Goal: Transaction & Acquisition: Purchase product/service

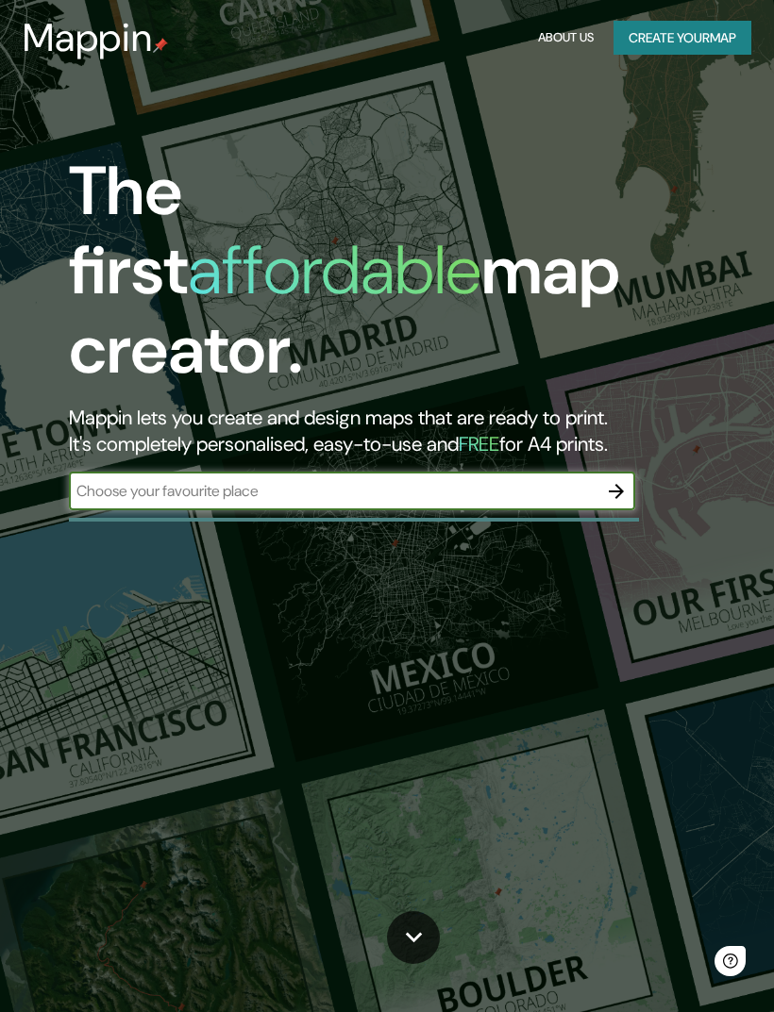
click at [587, 480] on input "text" at bounding box center [333, 491] width 528 height 22
type input "[GEOGRAPHIC_DATA]"
click at [611, 480] on icon "button" at bounding box center [616, 491] width 23 height 23
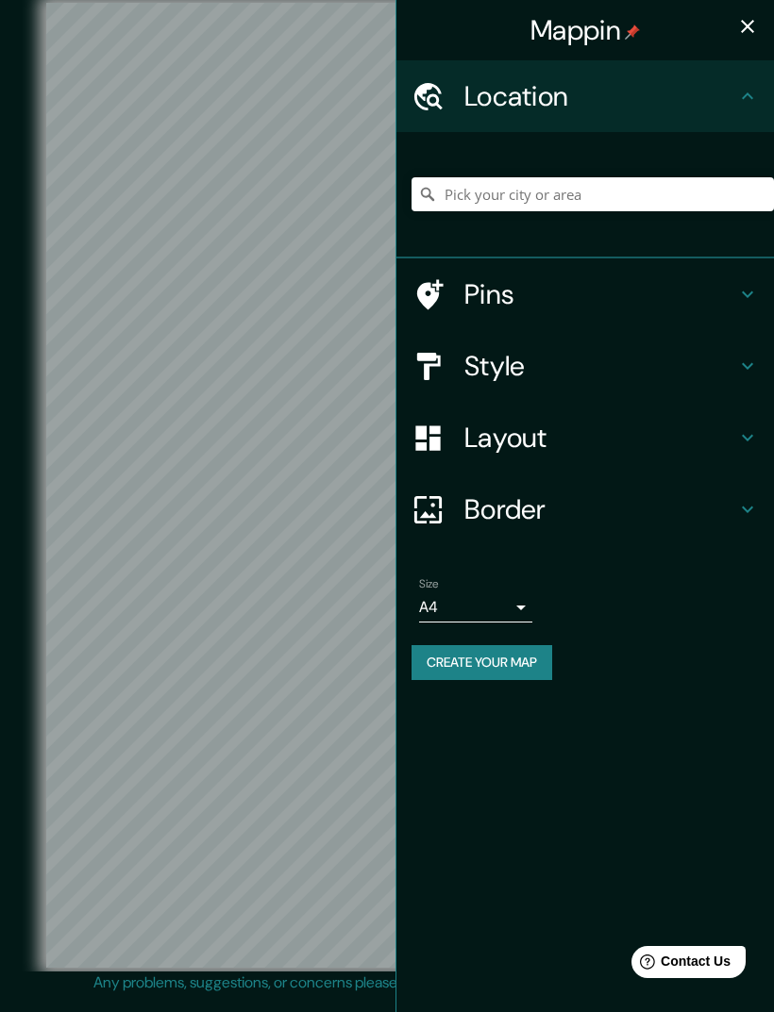
click at [507, 599] on body "Mappin Location Pins Style Layout Border Choose a border. Hint : you can make l…" at bounding box center [387, 506] width 774 height 1012
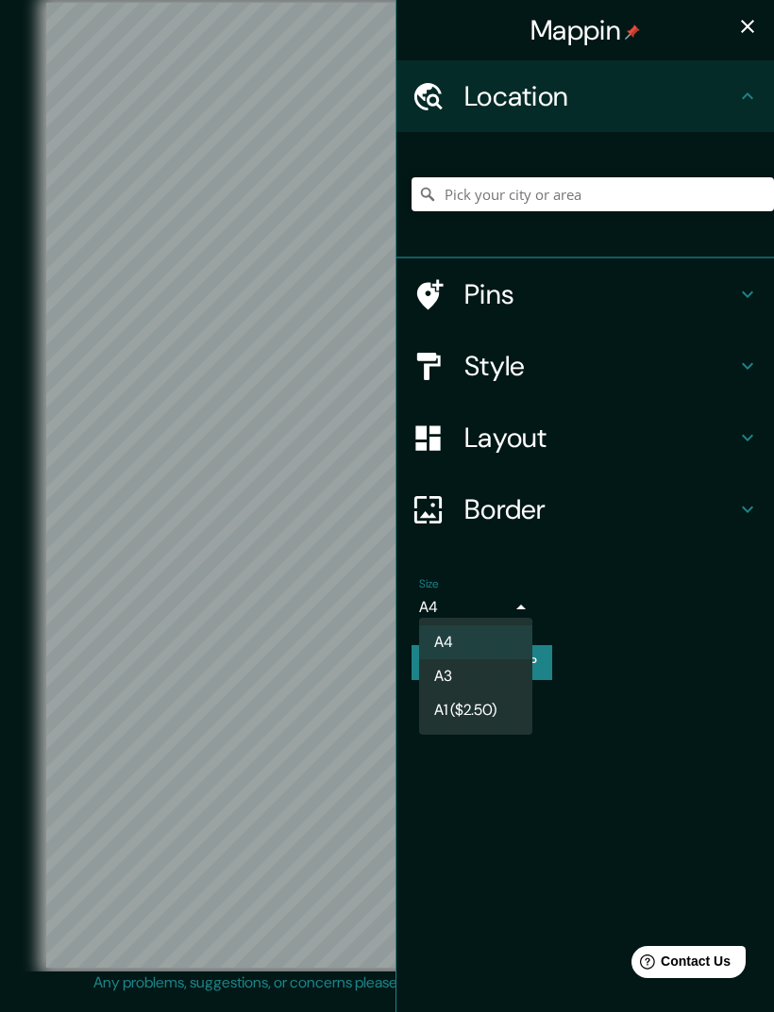
click at [498, 678] on li "A3" at bounding box center [475, 677] width 113 height 34
type input "a4"
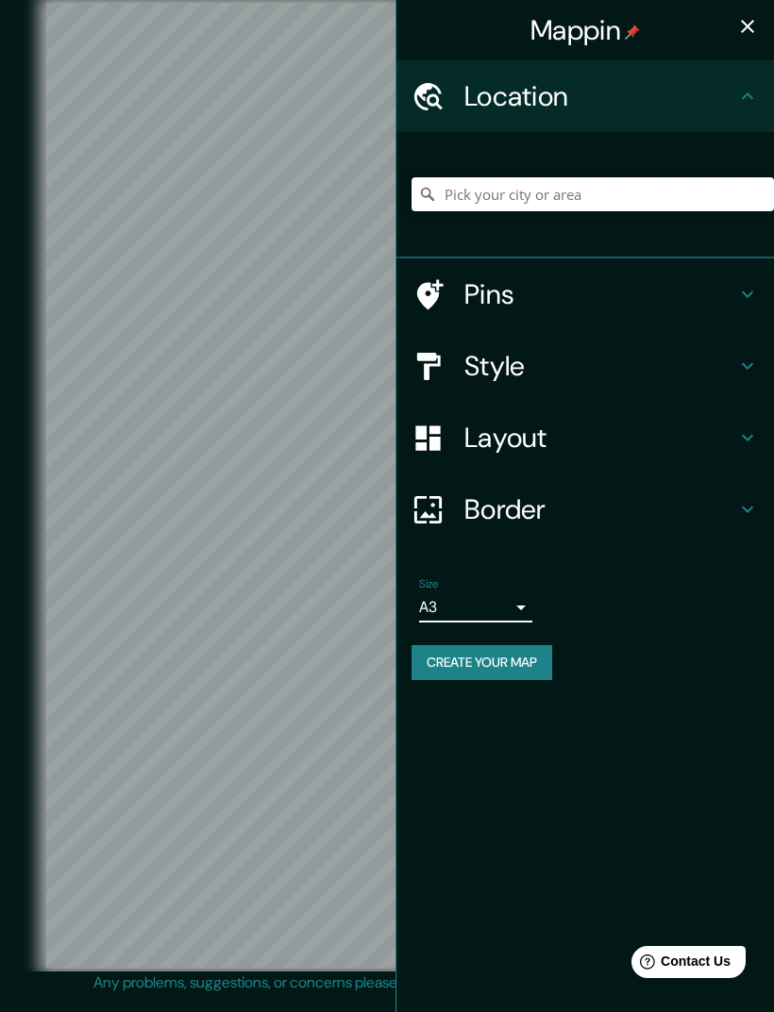
click at [690, 197] on input "Pick your city or area" at bounding box center [592, 194] width 362 height 34
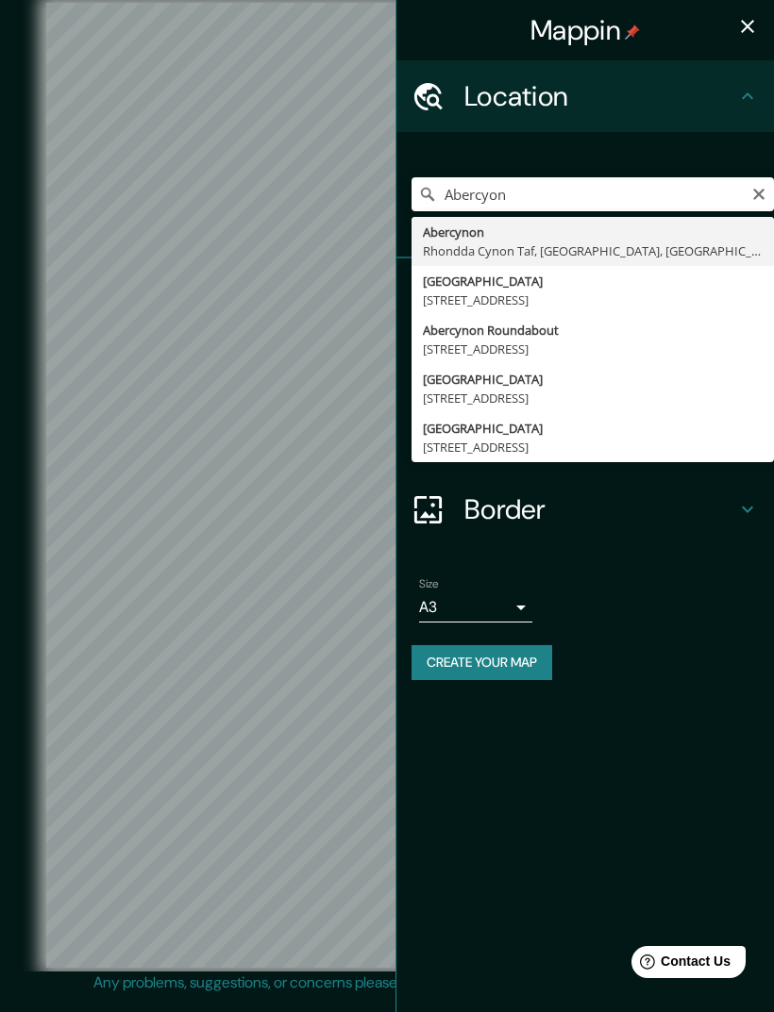
type input "[STREET_ADDRESS]"
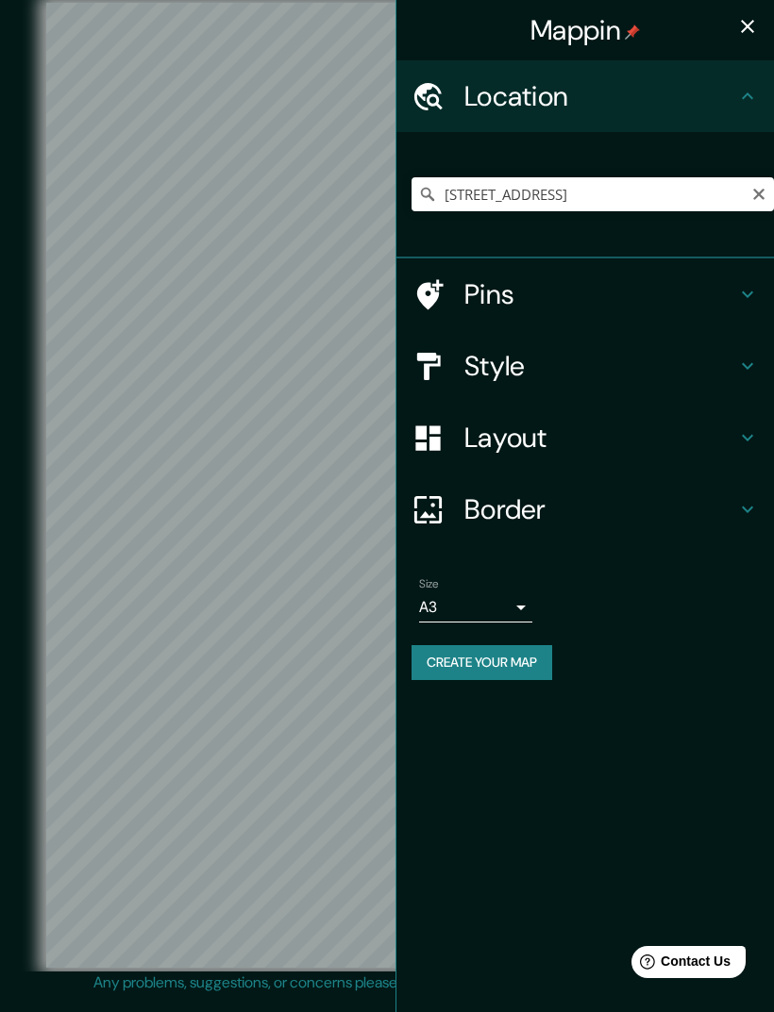
click at [755, 190] on icon "Clear" at bounding box center [758, 194] width 11 height 11
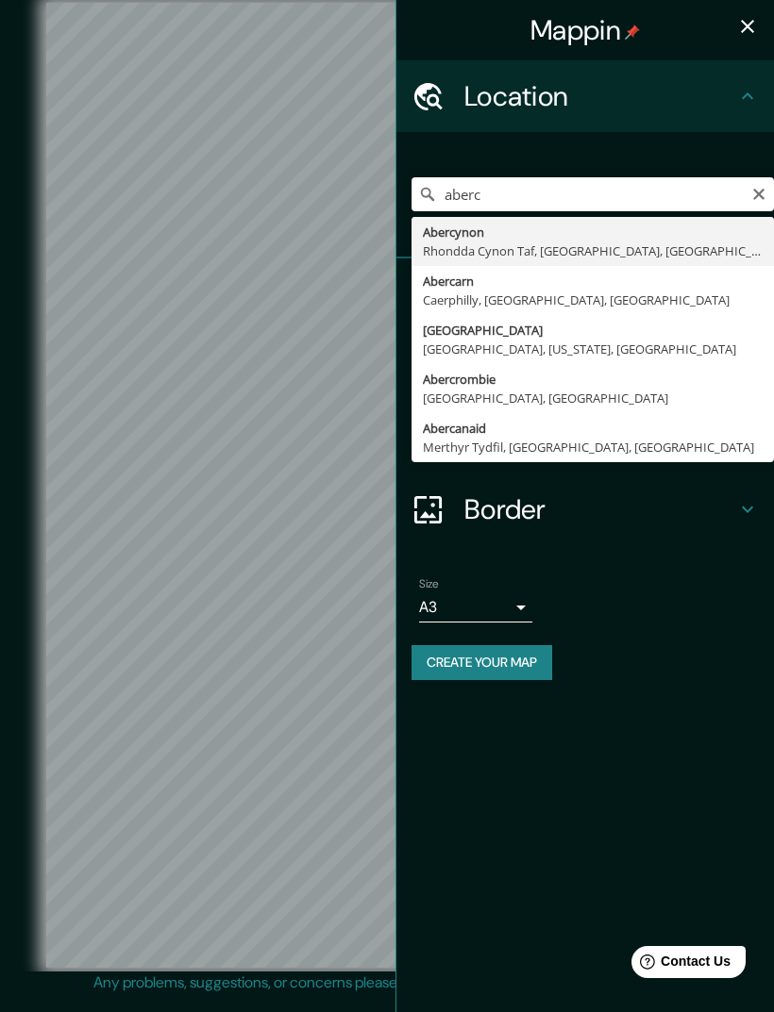
type input "Abercynon, Rhondda Cynon Taf, [GEOGRAPHIC_DATA], [GEOGRAPHIC_DATA]"
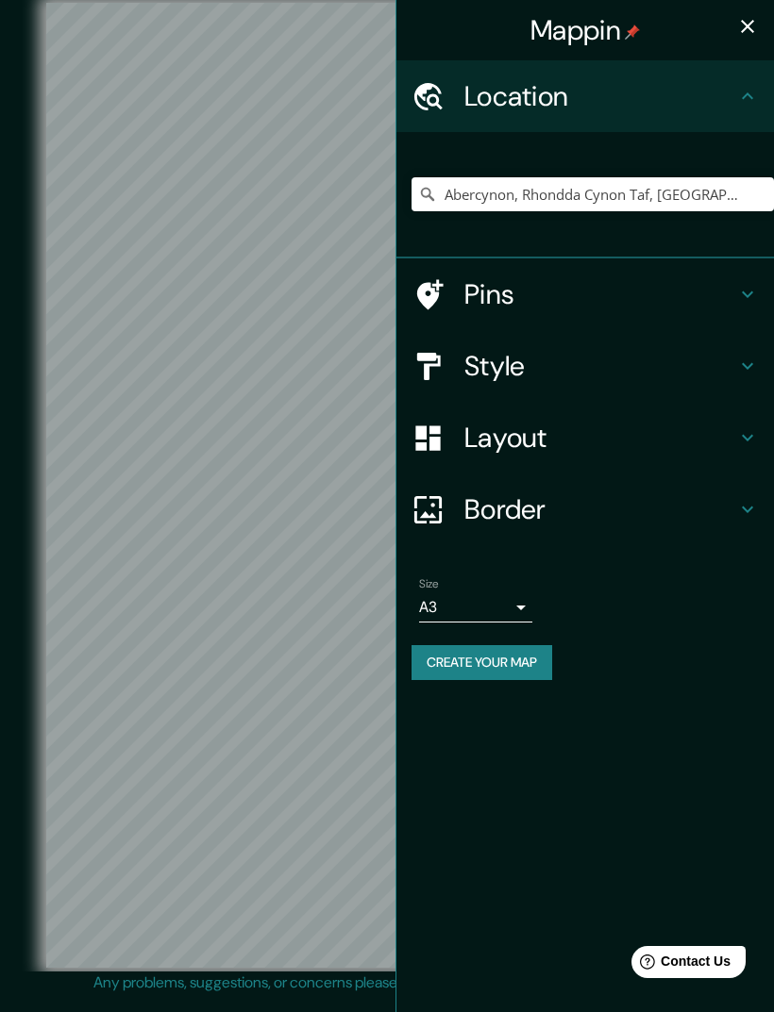
click at [721, 295] on h4 "Pins" at bounding box center [600, 294] width 272 height 34
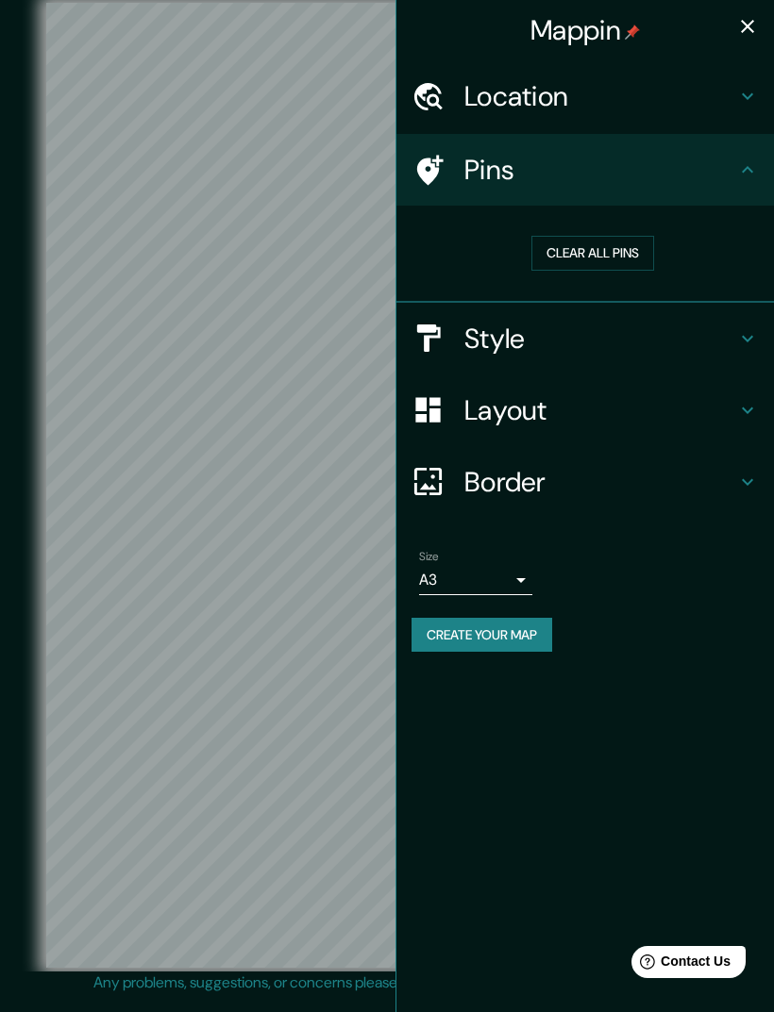
click at [607, 260] on button "Clear all pins" at bounding box center [592, 253] width 123 height 35
click at [626, 259] on button "Clear all pins" at bounding box center [592, 253] width 123 height 35
click at [750, 174] on icon at bounding box center [747, 170] width 23 height 23
click at [484, 622] on button "Create your map" at bounding box center [481, 635] width 141 height 35
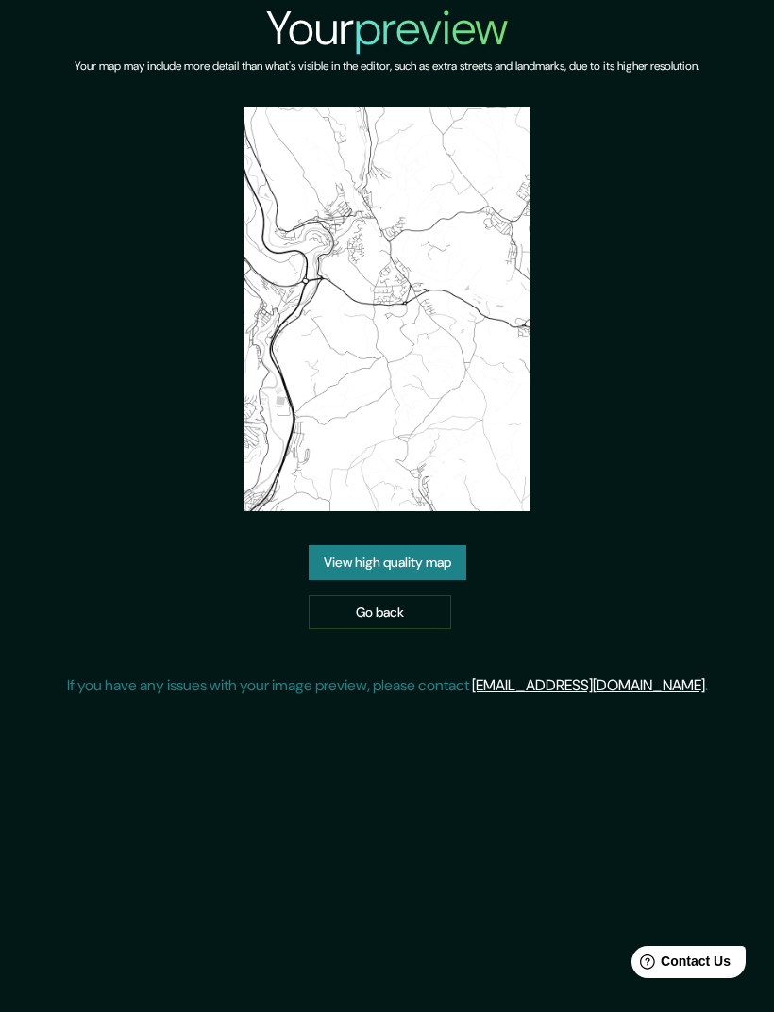
click at [436, 580] on link "View high quality map" at bounding box center [388, 562] width 158 height 35
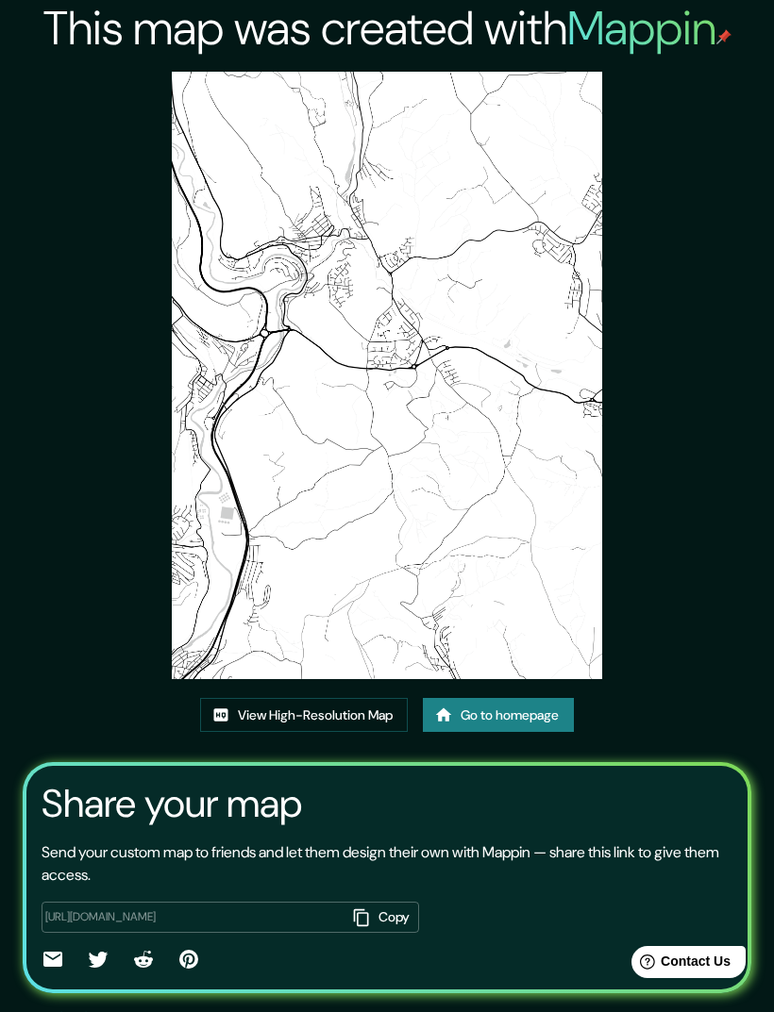
click at [357, 733] on link "View High-Resolution Map" at bounding box center [304, 715] width 208 height 35
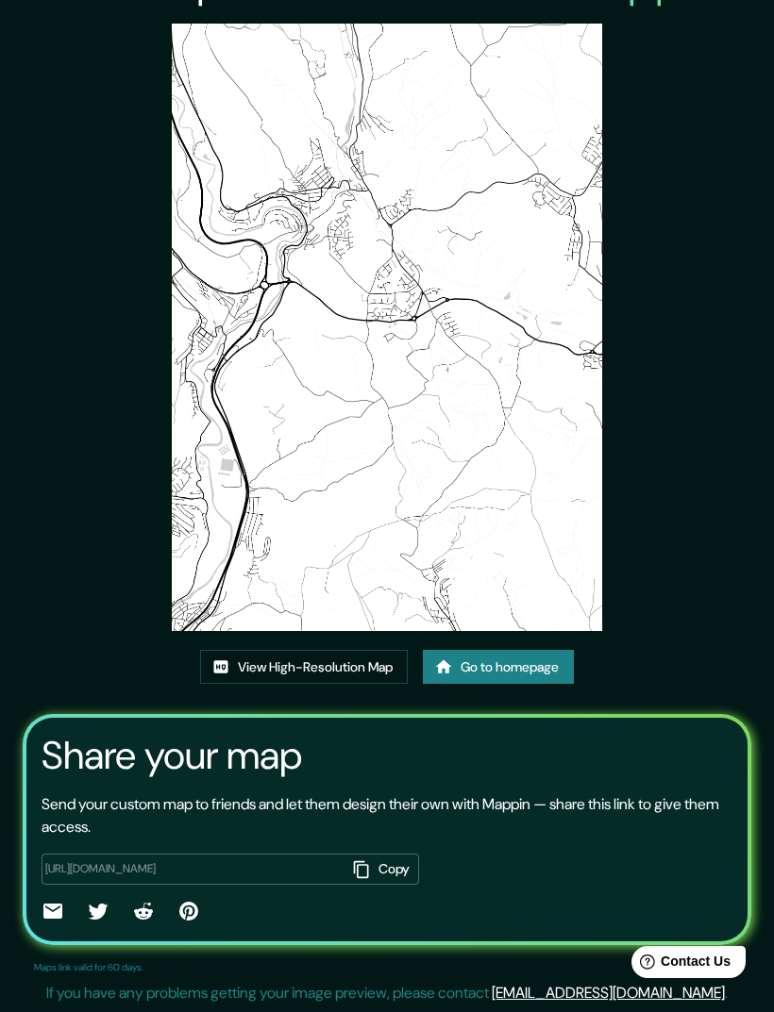
scroll to position [51, 0]
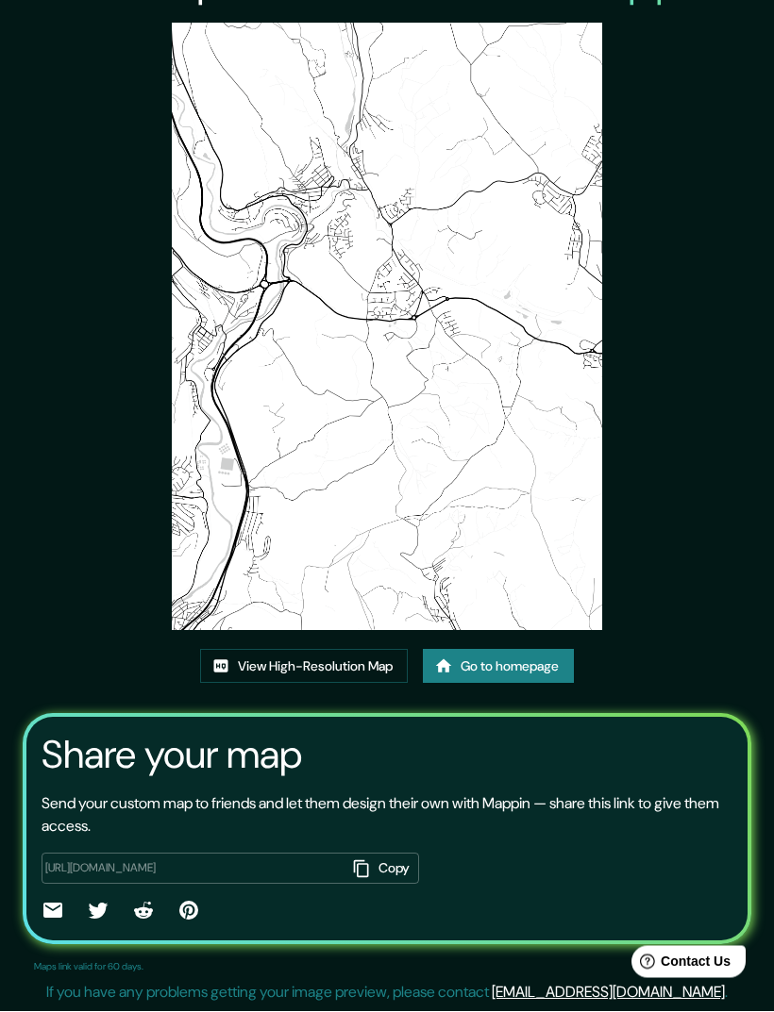
click at [53, 919] on icon at bounding box center [52, 911] width 19 height 15
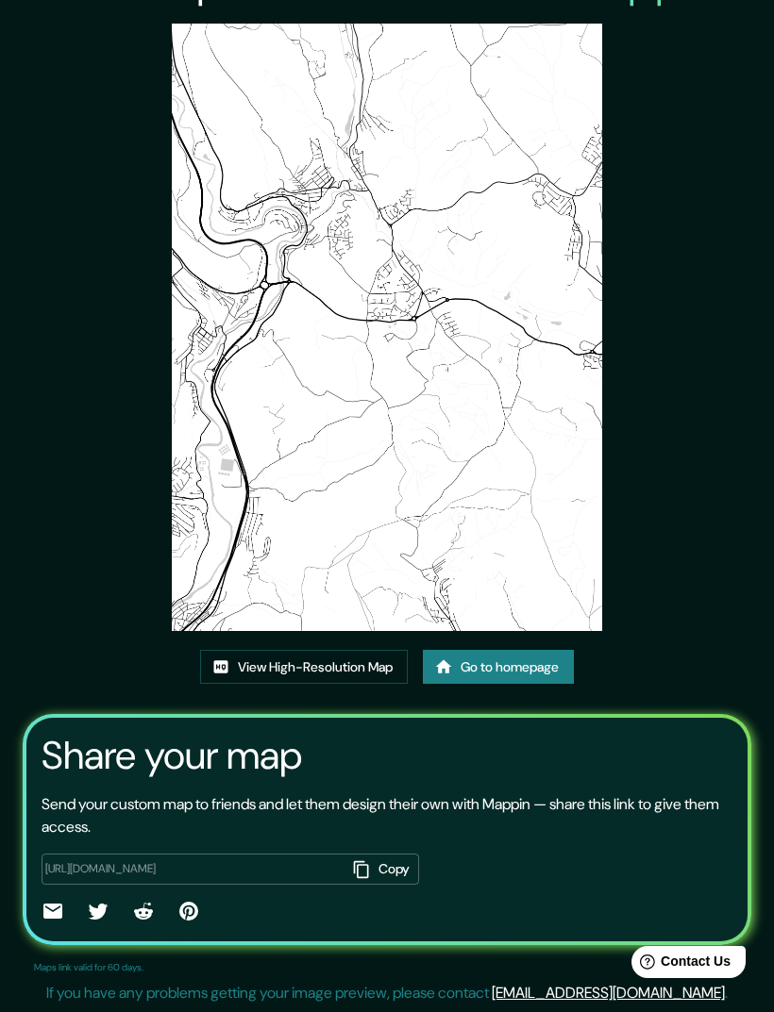
click at [42, 923] on icon at bounding box center [53, 911] width 23 height 23
click at [44, 927] on link at bounding box center [53, 913] width 23 height 26
click at [47, 885] on div "[URL][DOMAIN_NAME] Copy ​" at bounding box center [230, 869] width 377 height 31
click at [42, 923] on icon at bounding box center [53, 911] width 23 height 23
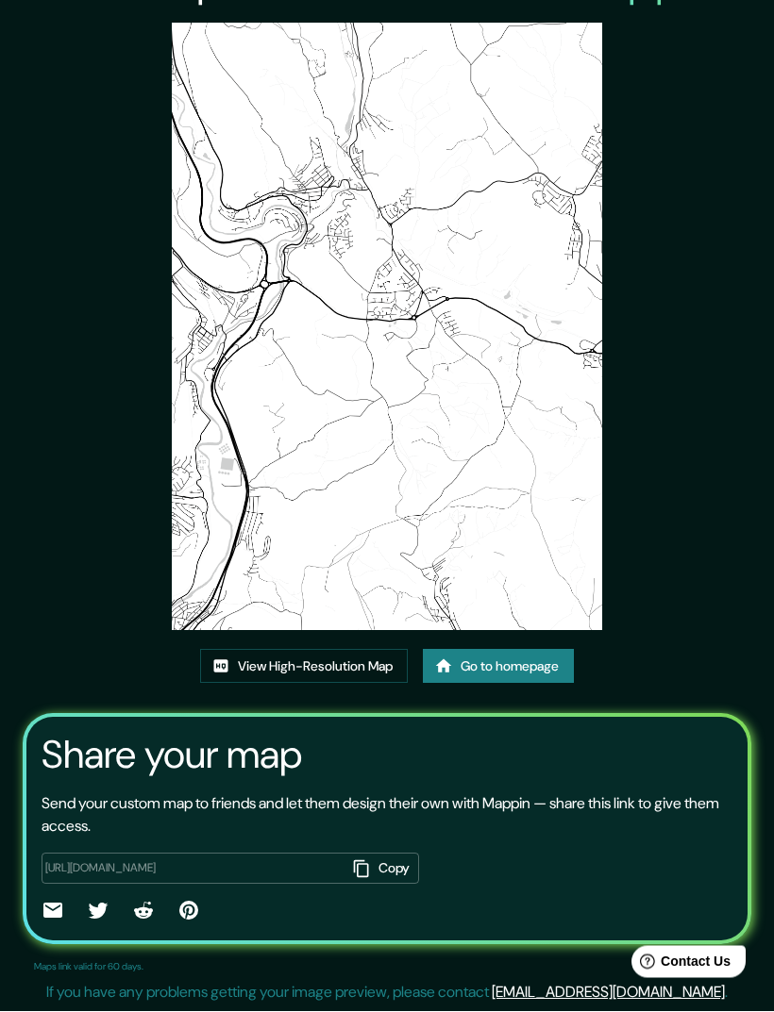
scroll to position [0, 0]
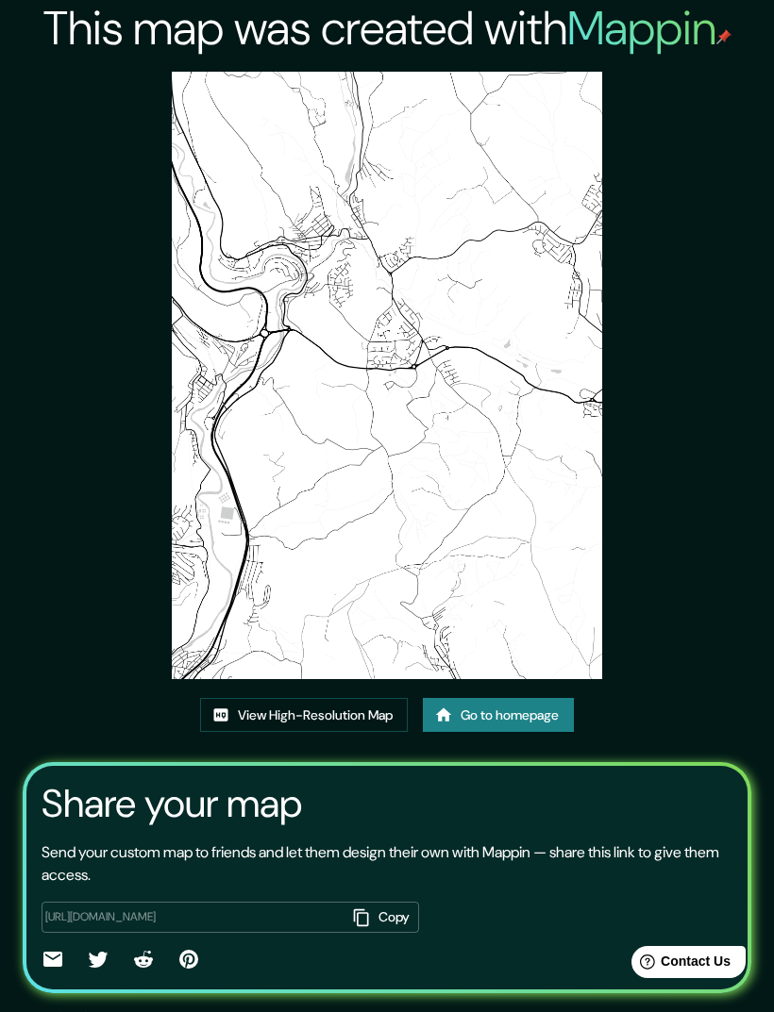
click at [339, 733] on link "View High-Resolution Map" at bounding box center [304, 715] width 208 height 35
